Goal: Task Accomplishment & Management: Complete application form

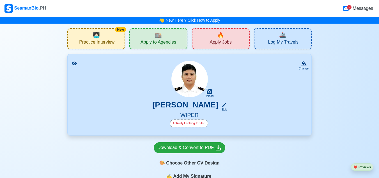
click at [203, 38] on div "🔥 Apply Jobs" at bounding box center [221, 38] width 58 height 21
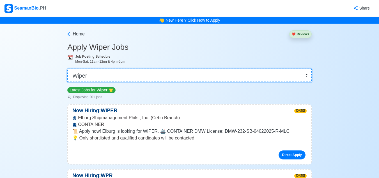
click at [167, 79] on select "👉 Select Rank or Position Master Chief Officer 2nd Officer 3rd Officer Junior O…" at bounding box center [189, 74] width 245 height 13
click at [167, 77] on select "👉 Select Rank or Position Master Chief Officer 2nd Officer 3rd Officer Junior O…" at bounding box center [189, 74] width 245 height 13
select select "[PERSON_NAME]"
click at [68, 68] on select "👉 Select Rank or Position Master Chief Officer 2nd Officer 3rd Officer Junior O…" at bounding box center [189, 74] width 245 height 13
